Goal: Navigation & Orientation: Find specific page/section

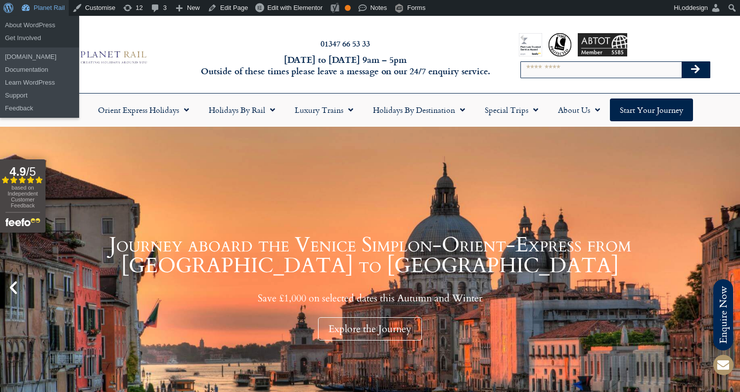
click at [37, 6] on link "Planet Rail" at bounding box center [42, 8] width 51 height 16
